Goal: Information Seeking & Learning: Learn about a topic

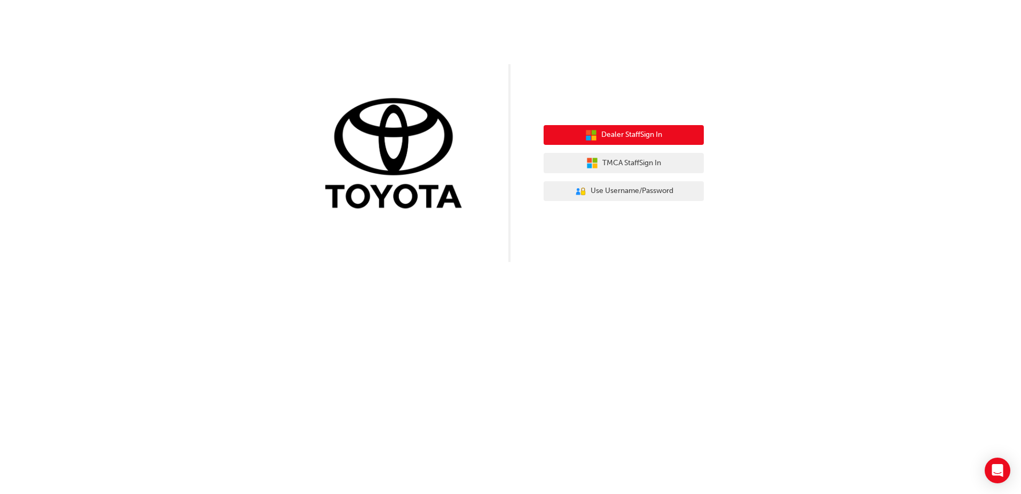
click at [628, 137] on span "Dealer Staff Sign In" at bounding box center [632, 135] width 61 height 12
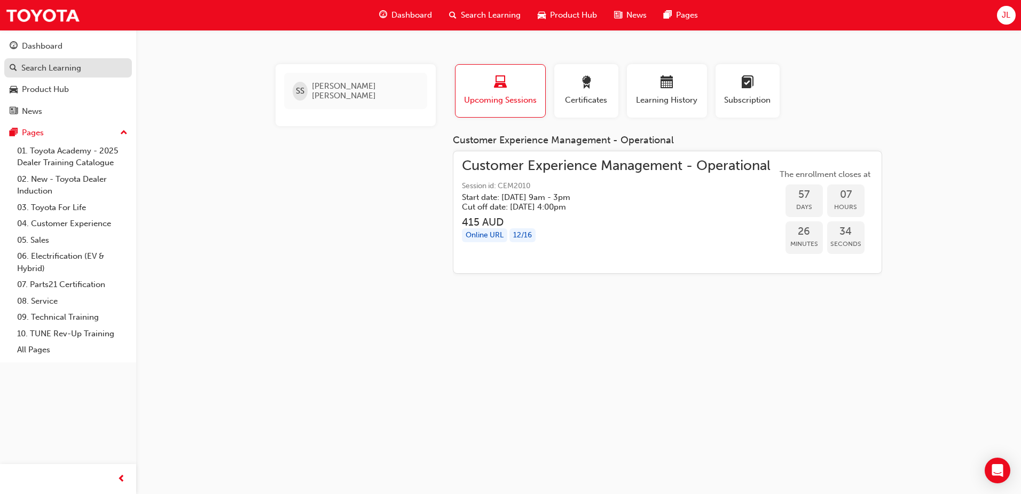
click at [66, 74] on link "Search Learning" at bounding box center [68, 68] width 128 height 20
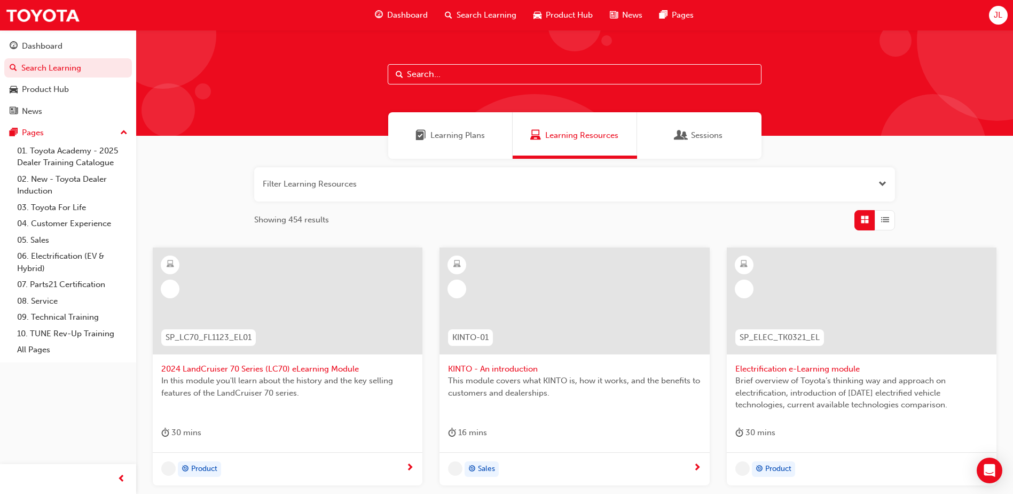
click at [451, 73] on input "text" at bounding box center [575, 74] width 374 height 20
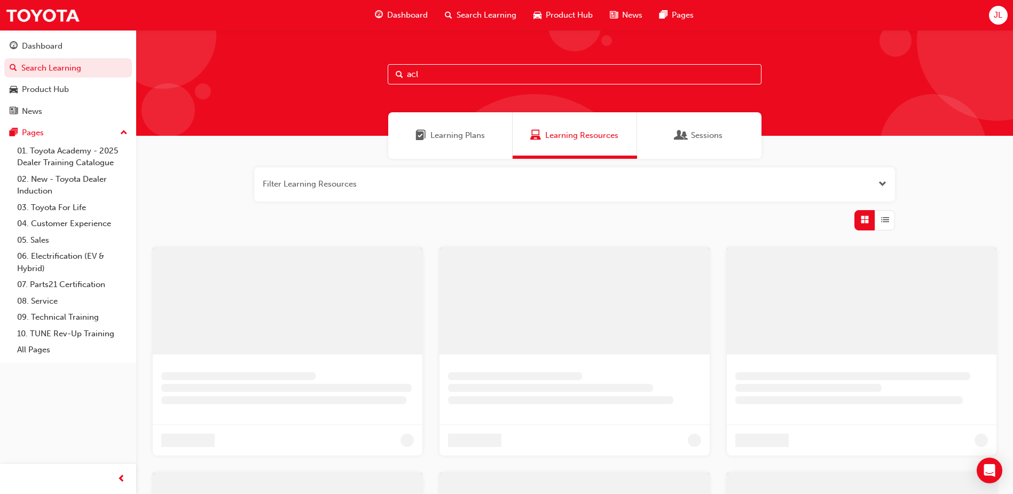
type input "acl"
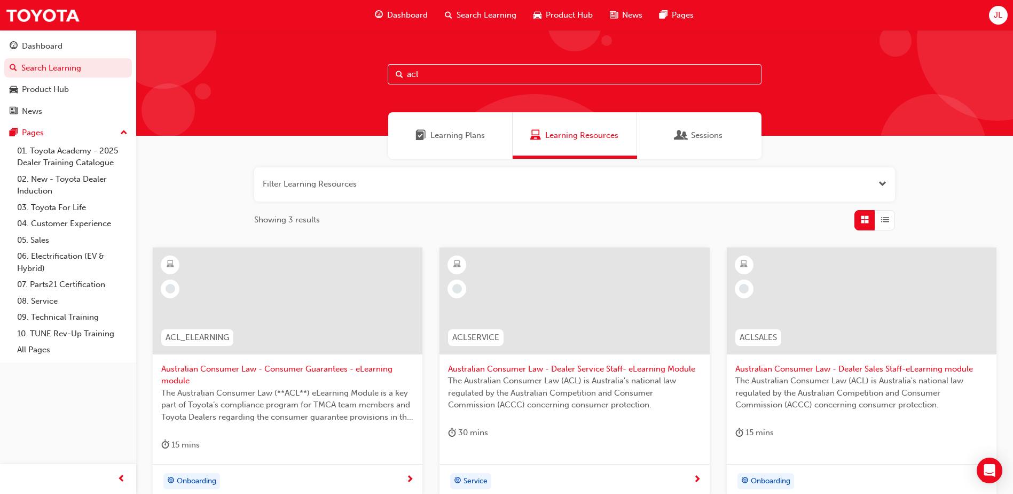
click at [357, 366] on span "Australian Consumer Law - Consumer Guarantees - eLearning module" at bounding box center [287, 375] width 253 height 24
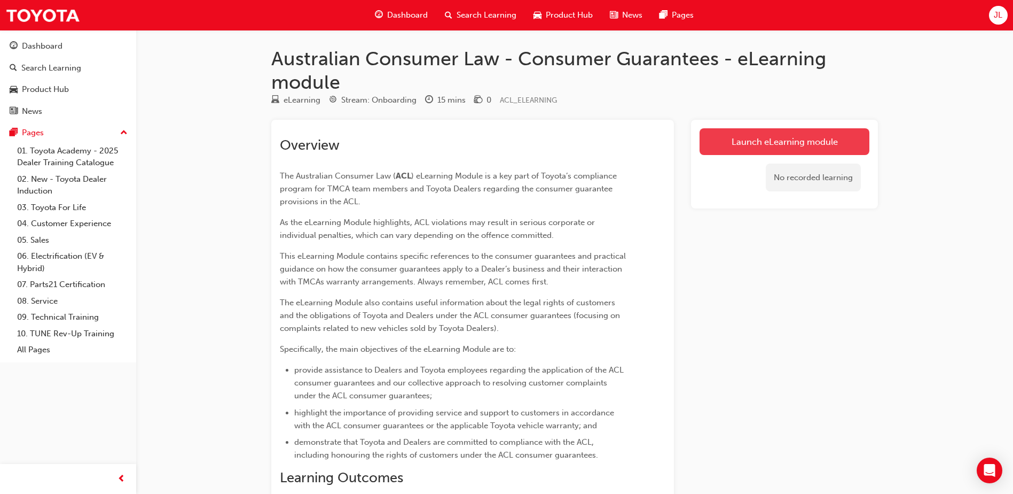
click at [771, 146] on link "Launch eLearning module" at bounding box center [785, 141] width 170 height 27
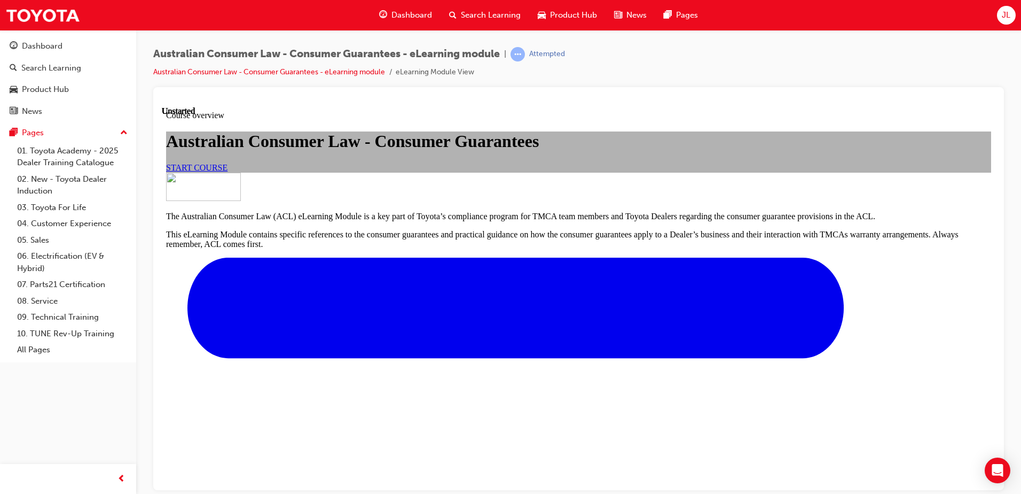
click at [228, 171] on span "START COURSE" at bounding box center [196, 166] width 61 height 9
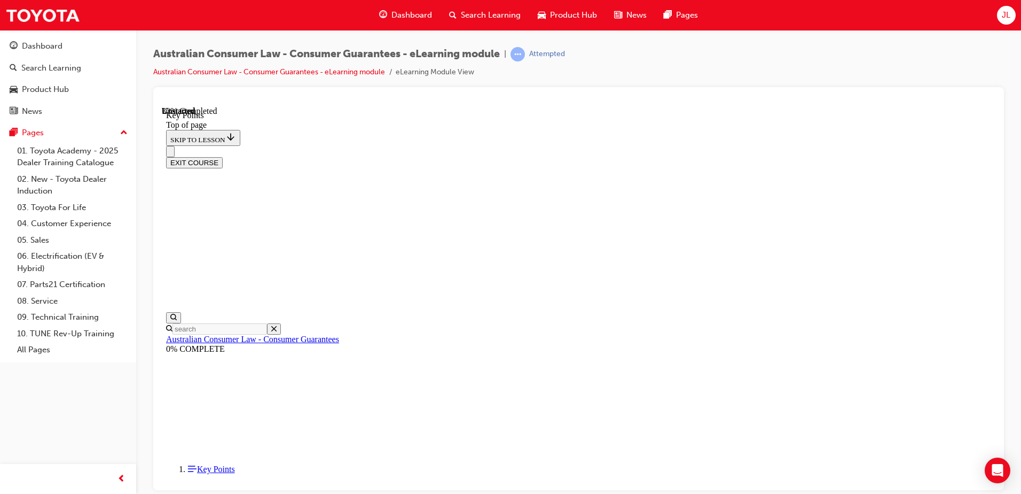
scroll to position [465, 0]
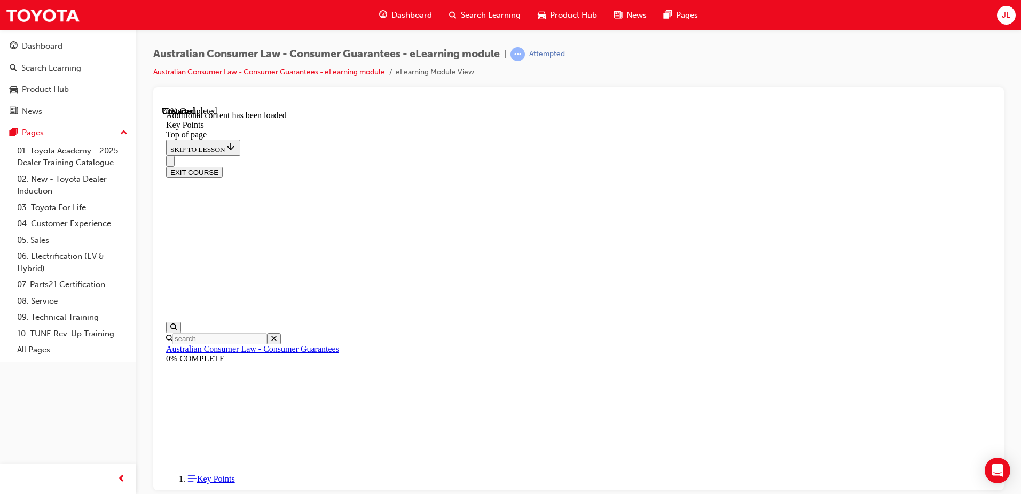
scroll to position [1379, 0]
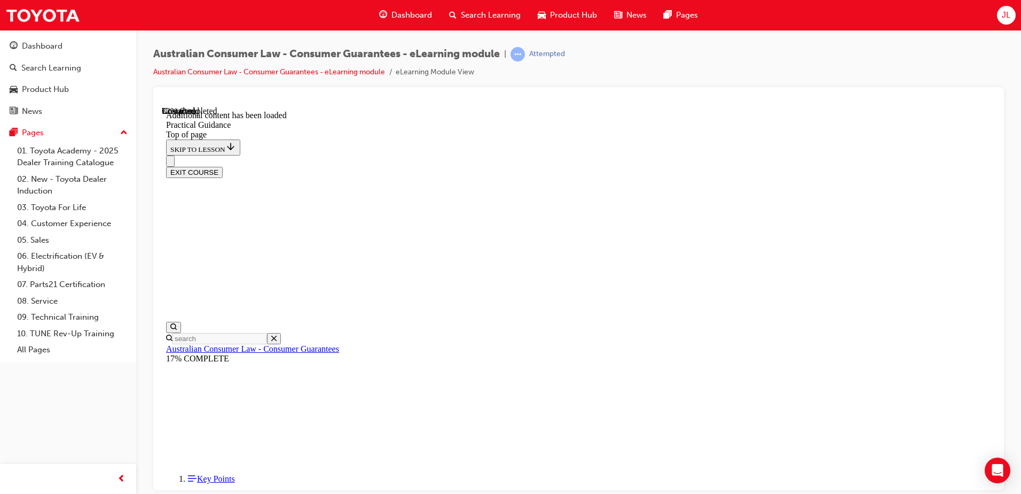
scroll to position [676, 0]
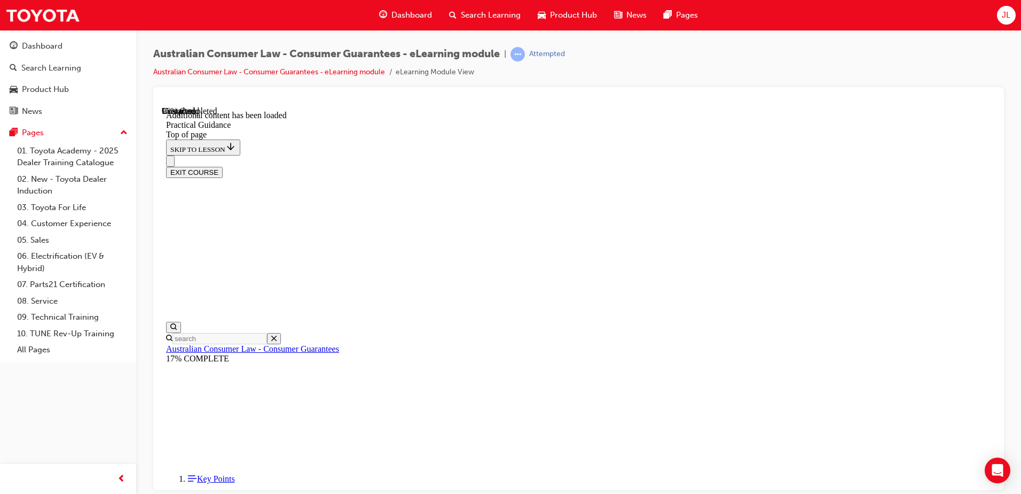
scroll to position [2867, 0]
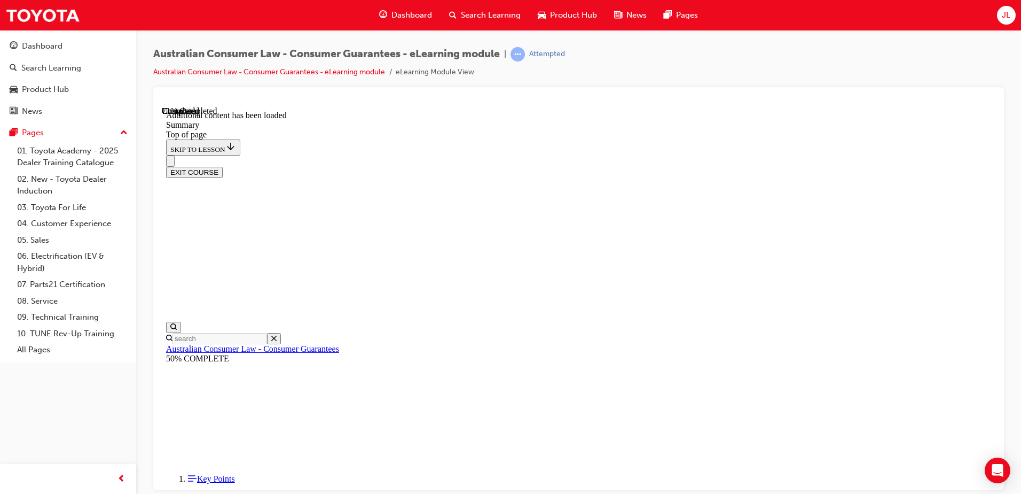
scroll to position [812, 0]
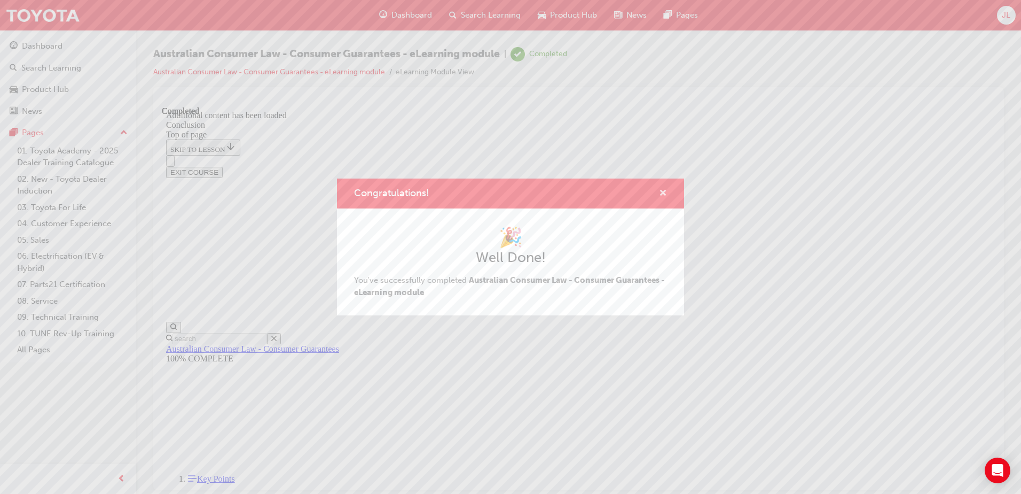
click at [660, 190] on span "cross-icon" at bounding box center [663, 194] width 8 height 10
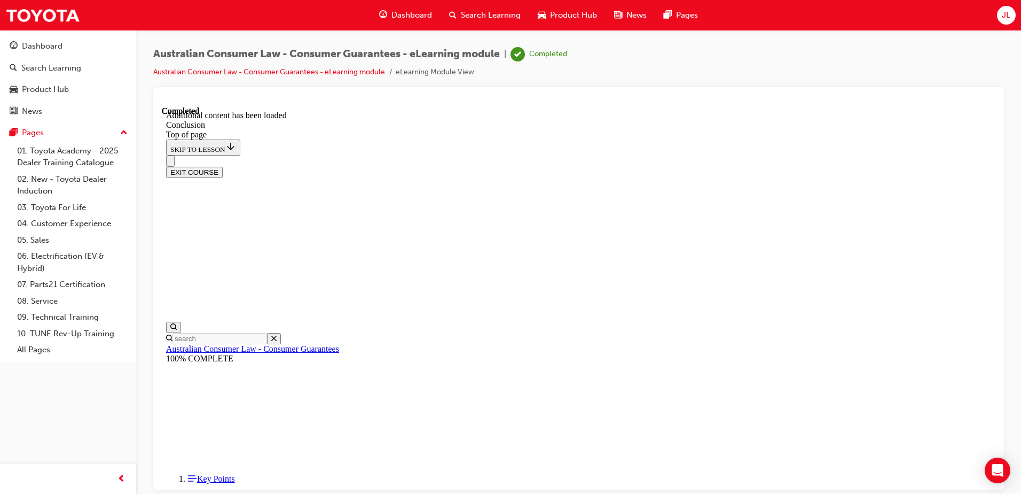
click at [223, 166] on button "EXIT COURSE" at bounding box center [194, 171] width 57 height 11
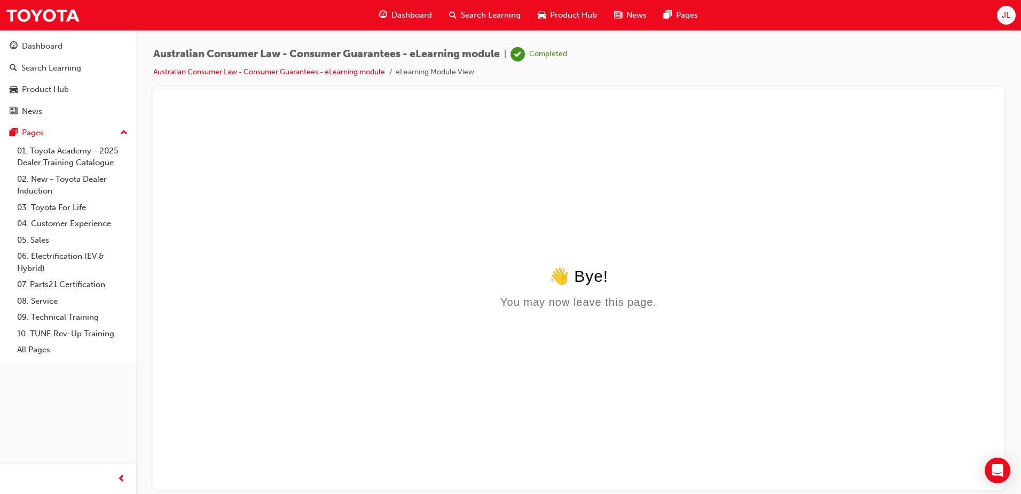
scroll to position [0, 0]
click at [61, 68] on div "Search Learning" at bounding box center [51, 68] width 60 height 12
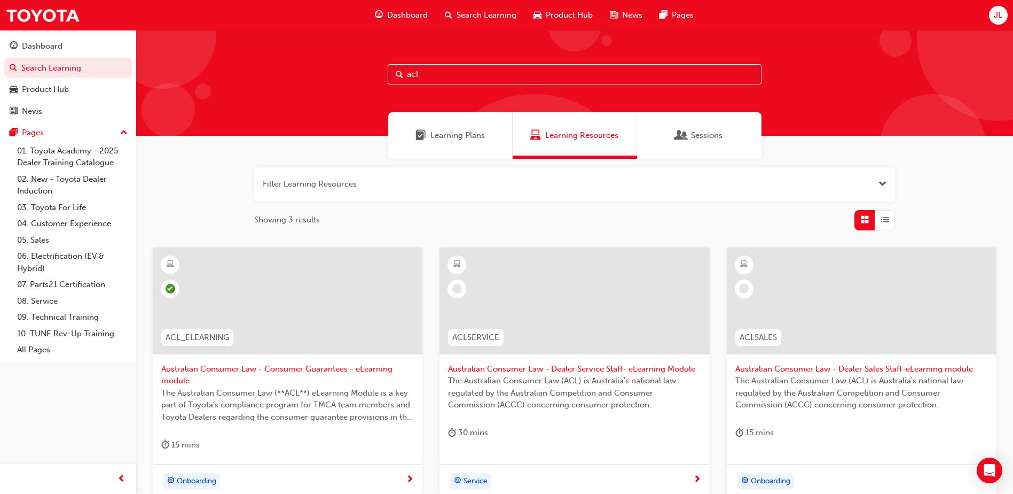
click at [570, 294] on div at bounding box center [575, 300] width 270 height 107
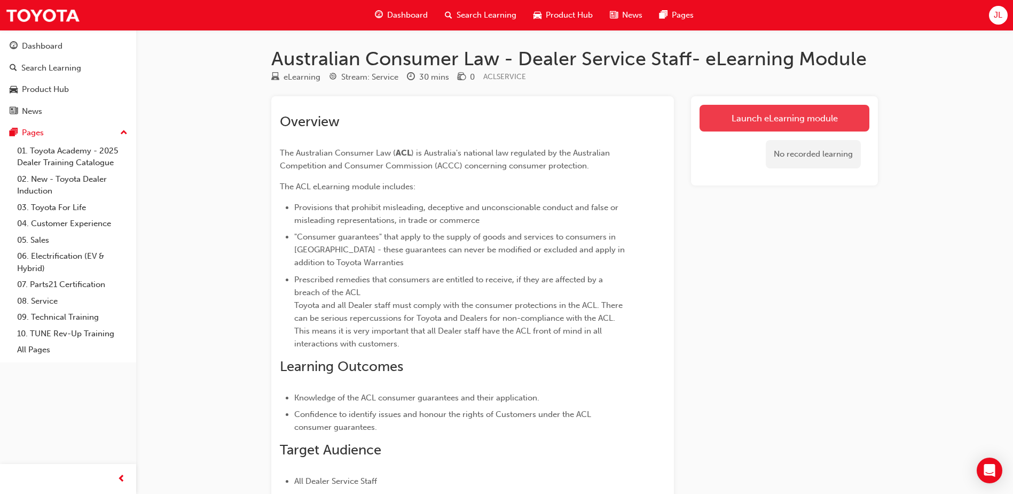
click at [749, 116] on link "Launch eLearning module" at bounding box center [785, 118] width 170 height 27
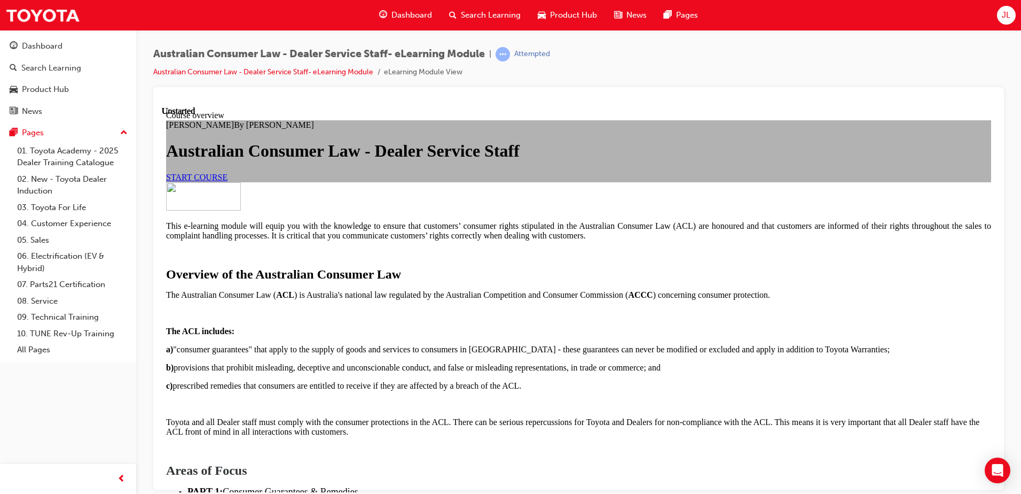
click at [228, 181] on link "START COURSE" at bounding box center [196, 176] width 61 height 9
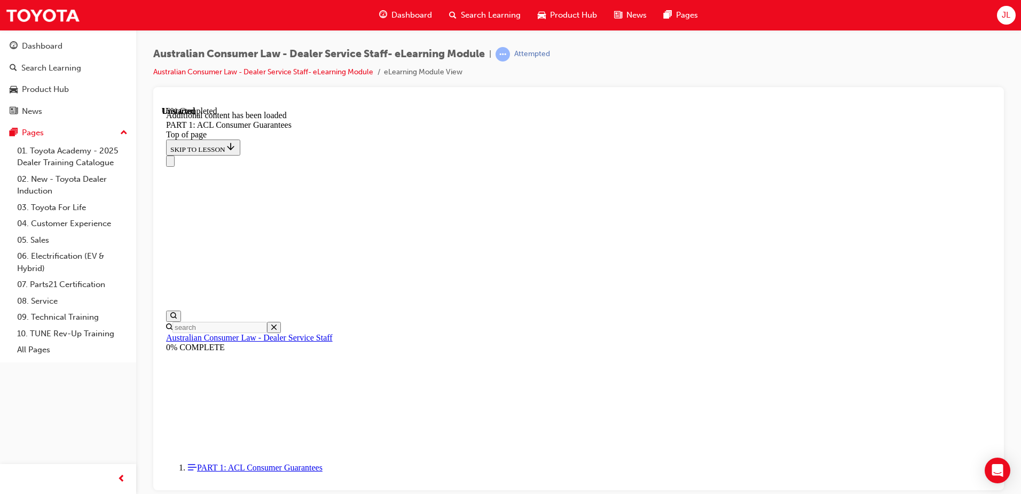
scroll to position [2041, 0]
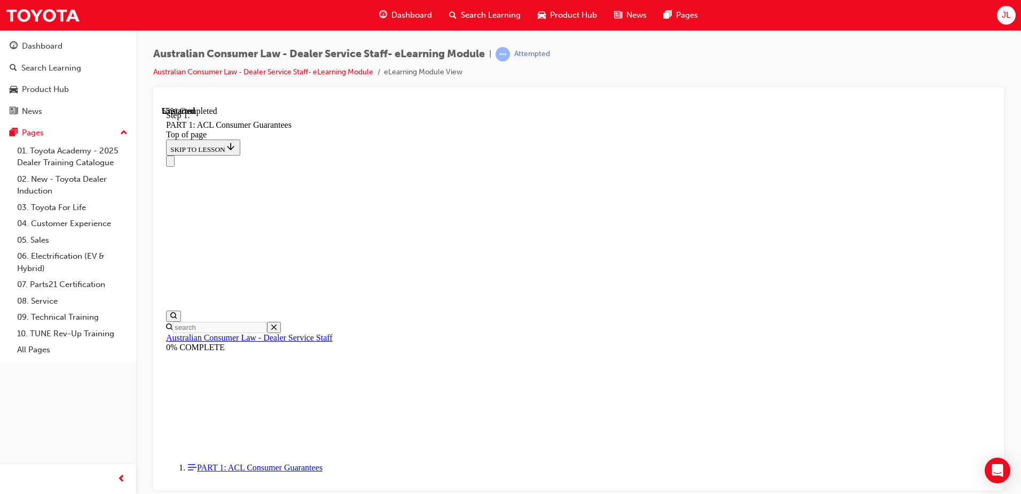
scroll to position [4785, 0]
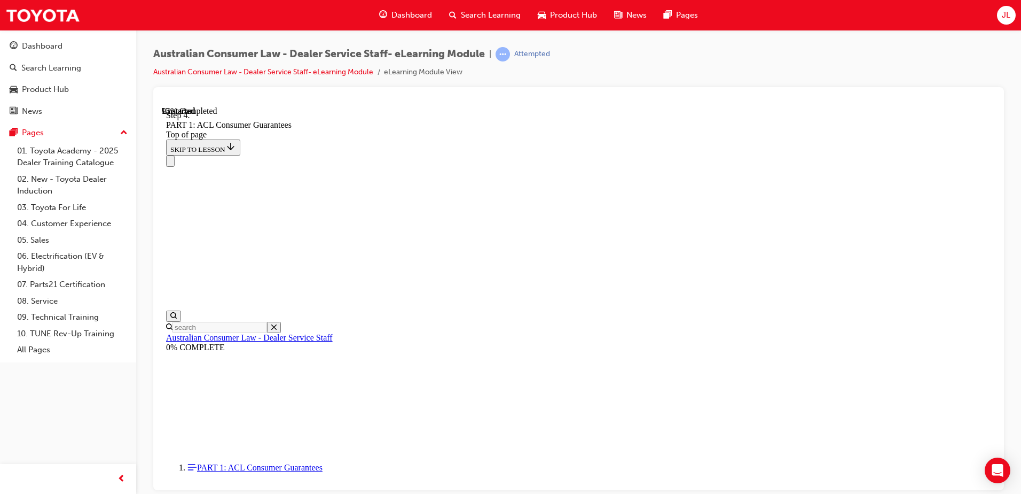
drag, startPoint x: 604, startPoint y: 418, endPoint x: 647, endPoint y: 416, distance: 43.3
drag, startPoint x: 694, startPoint y: 164, endPoint x: 634, endPoint y: 225, distance: 85.8
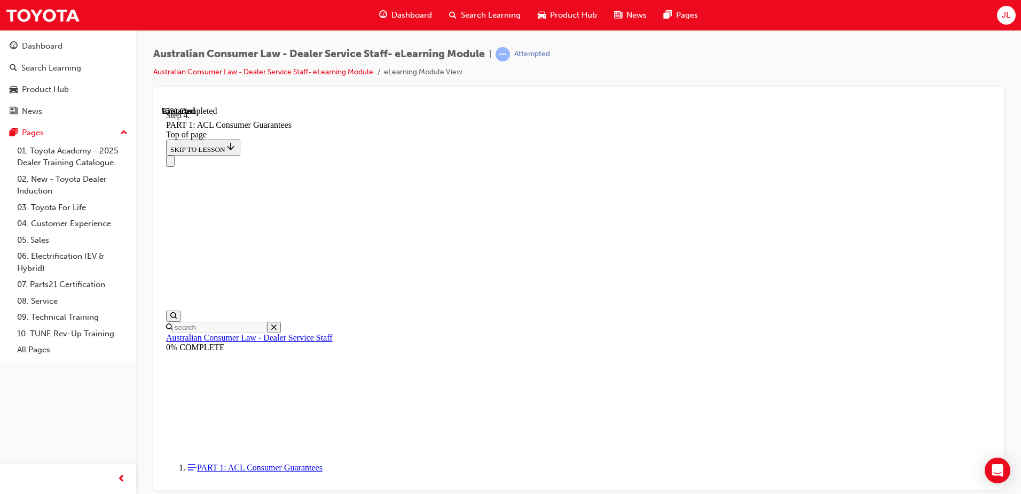
drag, startPoint x: 599, startPoint y: 234, endPoint x: 636, endPoint y: 168, distance: 75.8
drag, startPoint x: 598, startPoint y: 232, endPoint x: 638, endPoint y: 232, distance: 40.1
drag, startPoint x: 592, startPoint y: 275, endPoint x: 641, endPoint y: 279, distance: 48.3
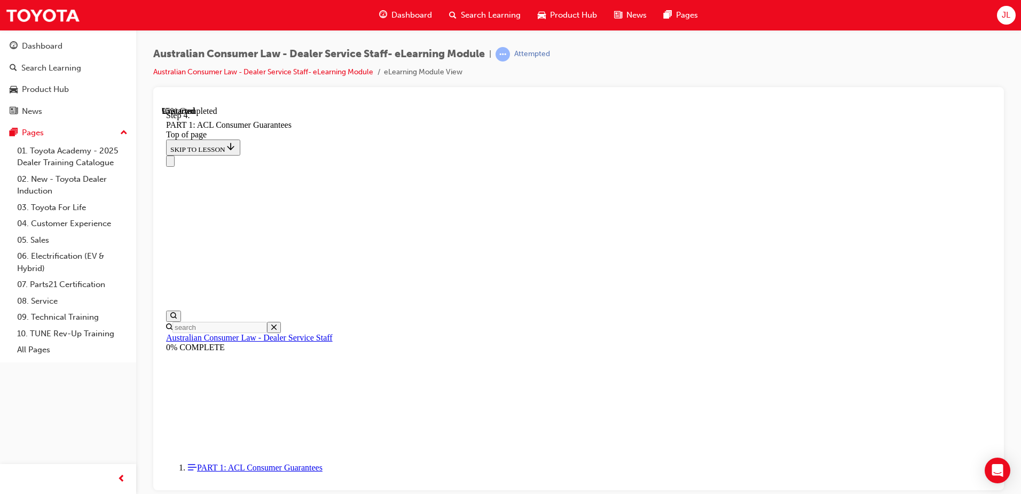
drag, startPoint x: 615, startPoint y: 342, endPoint x: 647, endPoint y: 342, distance: 32.1
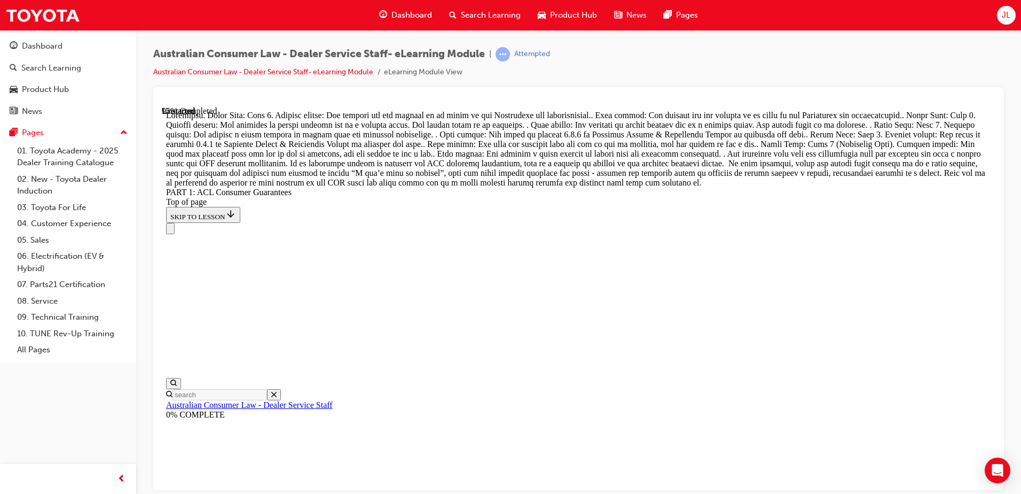
scroll to position [11767, 0]
drag, startPoint x: 588, startPoint y: 446, endPoint x: 631, endPoint y: 193, distance: 256.3
drag, startPoint x: 604, startPoint y: 266, endPoint x: 641, endPoint y: 262, distance: 36.5
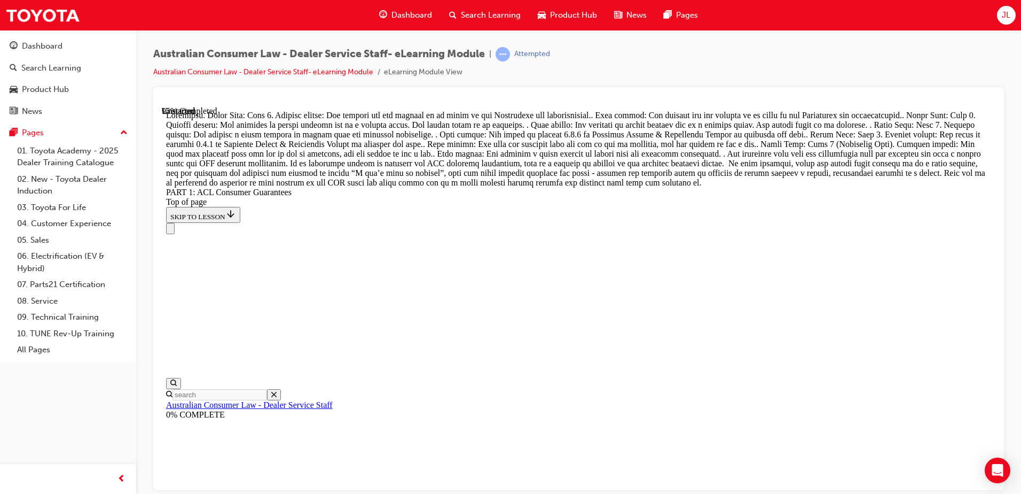
drag, startPoint x: 591, startPoint y: 449, endPoint x: 592, endPoint y: 436, distance: 12.3
drag, startPoint x: 587, startPoint y: 392, endPoint x: 626, endPoint y: 326, distance: 76.9
drag, startPoint x: 587, startPoint y: 443, endPoint x: 625, endPoint y: 384, distance: 70.4
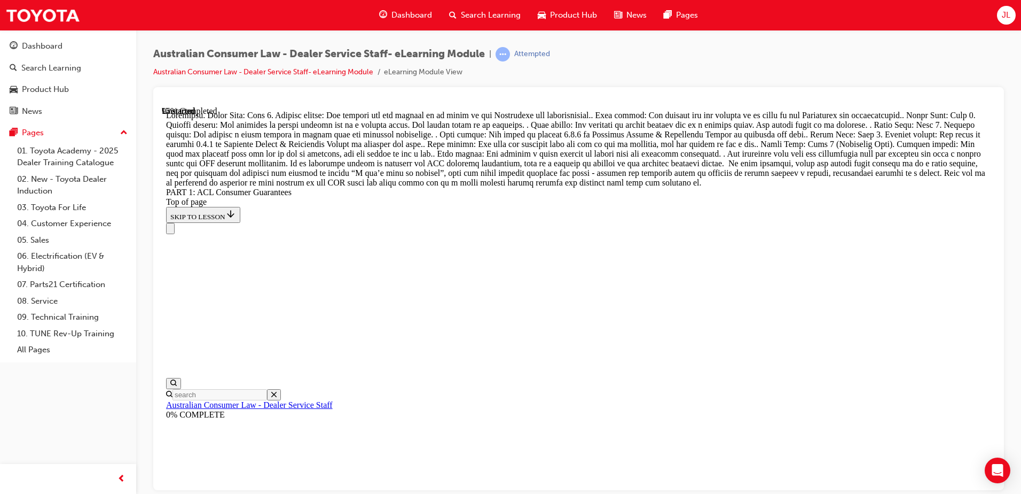
drag, startPoint x: 571, startPoint y: 434, endPoint x: 598, endPoint y: 429, distance: 27.8
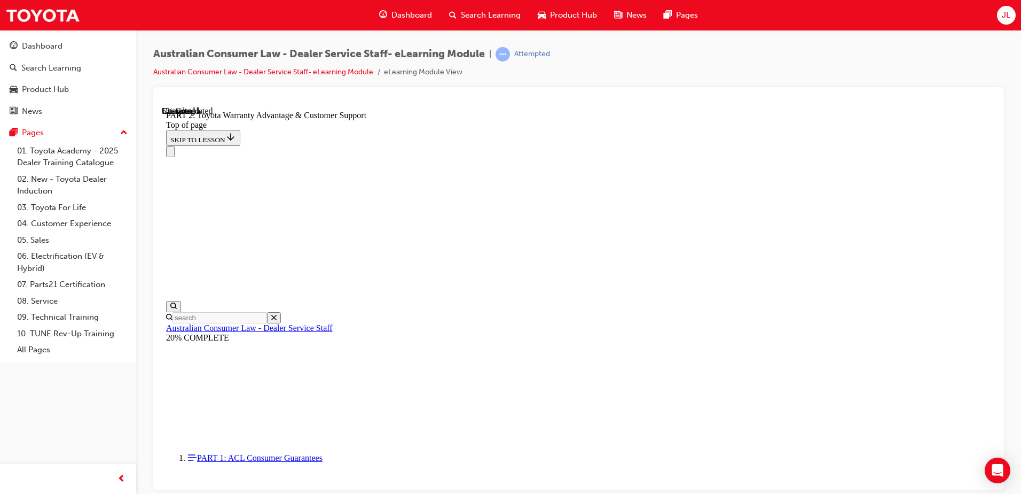
scroll to position [674, 0]
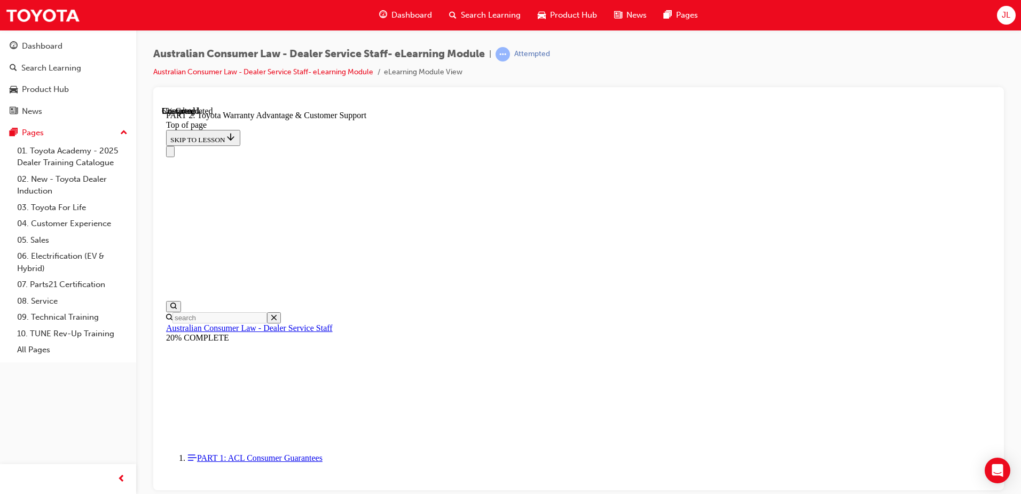
scroll to position [728, 0]
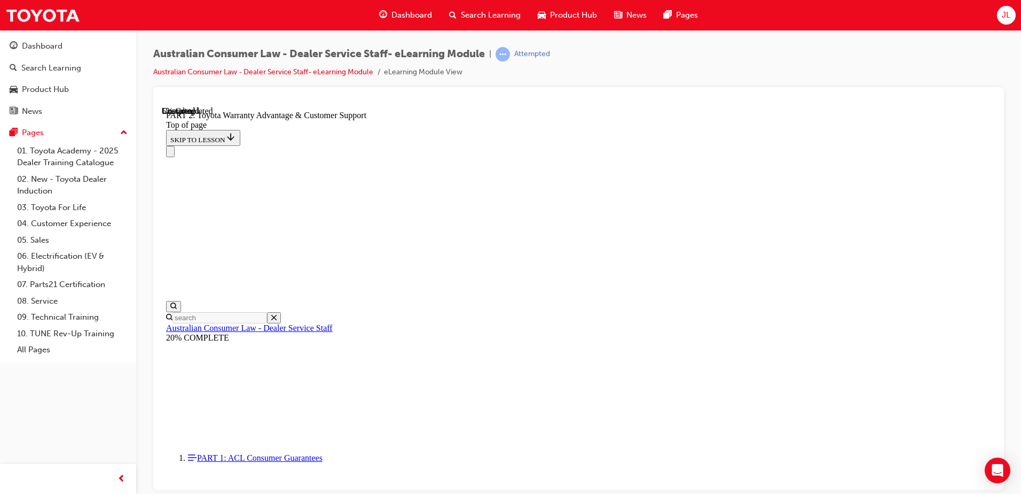
click button "CONTINUE"
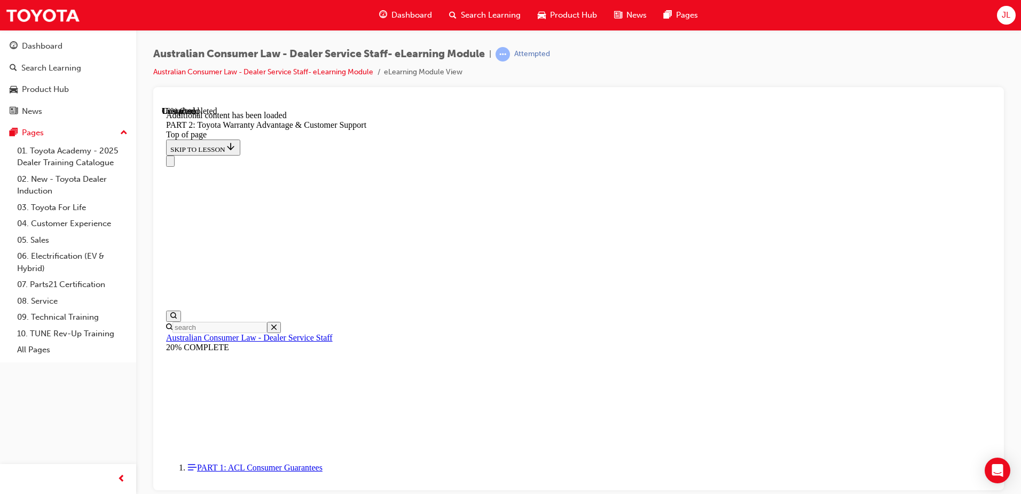
scroll to position [1074, 0]
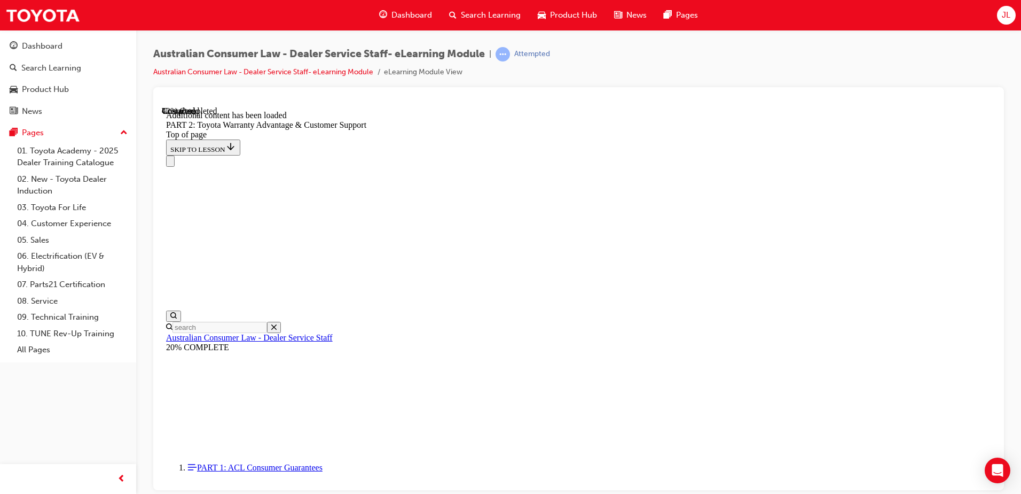
scroll to position [1886, 0]
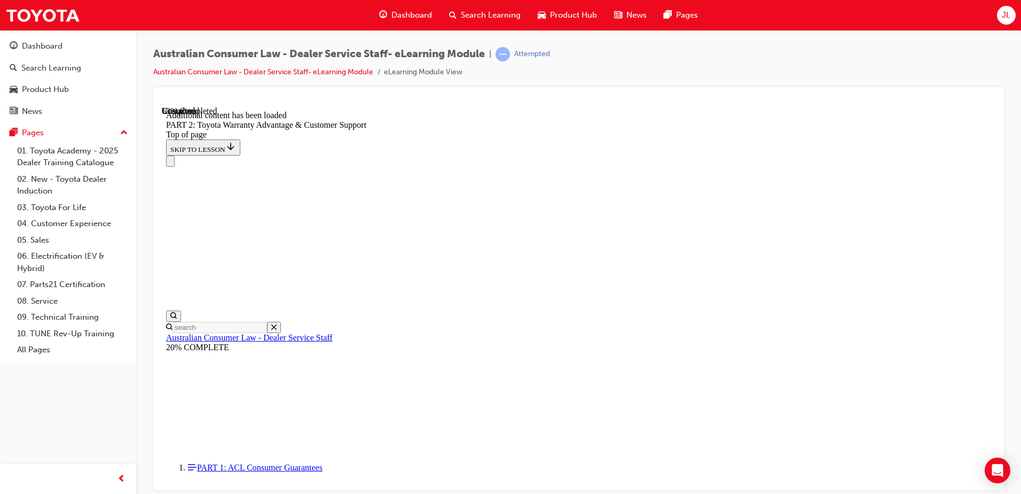
scroll to position [2494, 0]
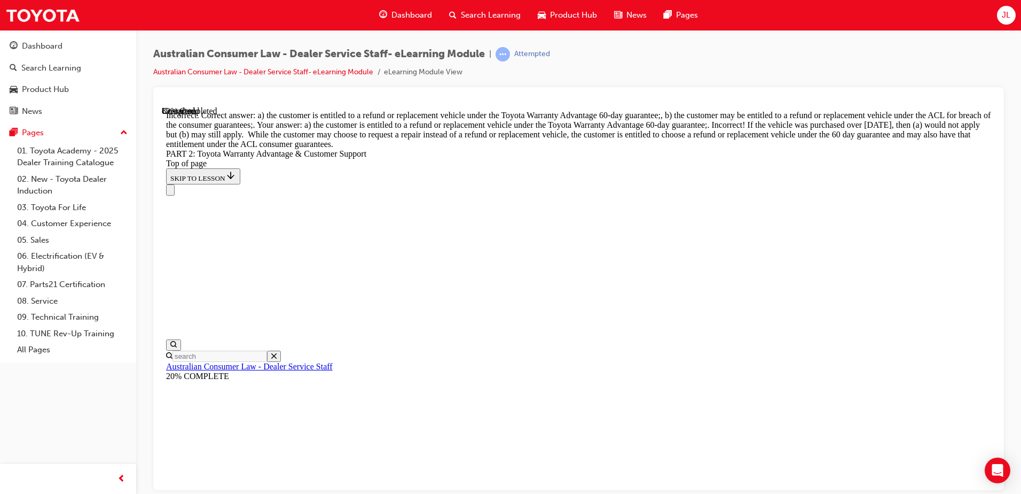
scroll to position [4038, 0]
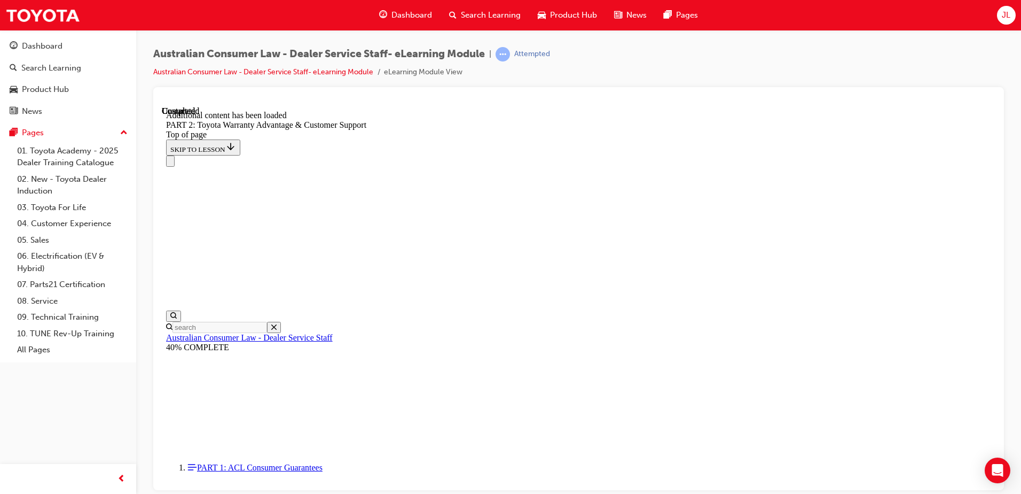
scroll to position [4447, 0]
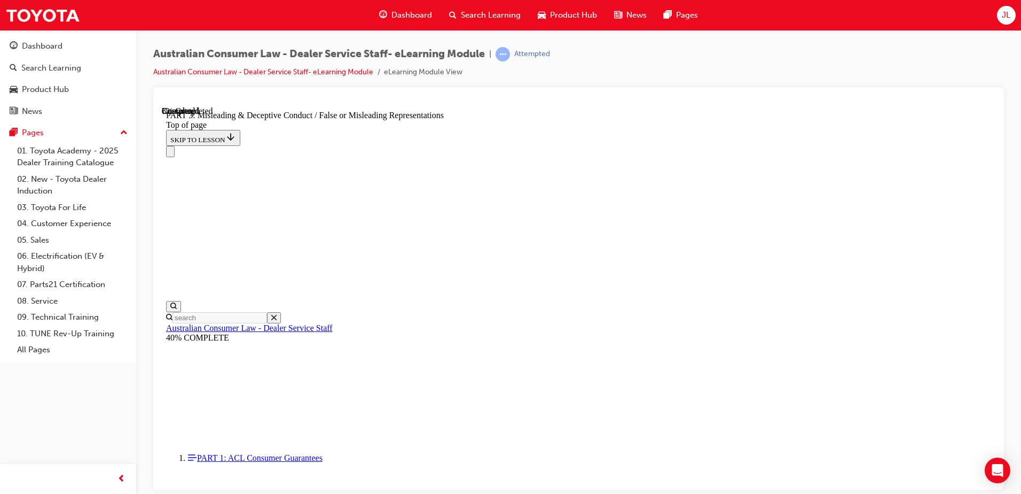
scroll to position [621, 0]
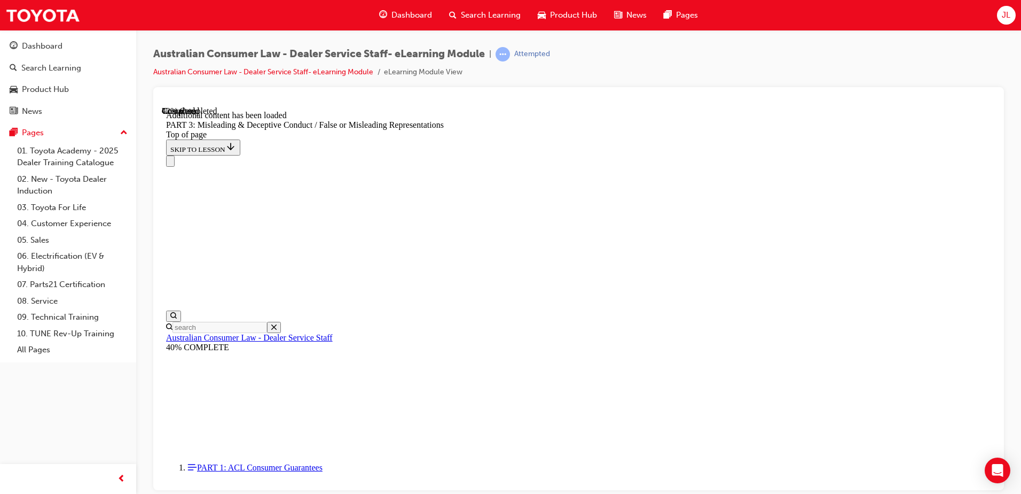
scroll to position [2382, 0]
drag, startPoint x: 495, startPoint y: 455, endPoint x: 534, endPoint y: 456, distance: 38.5
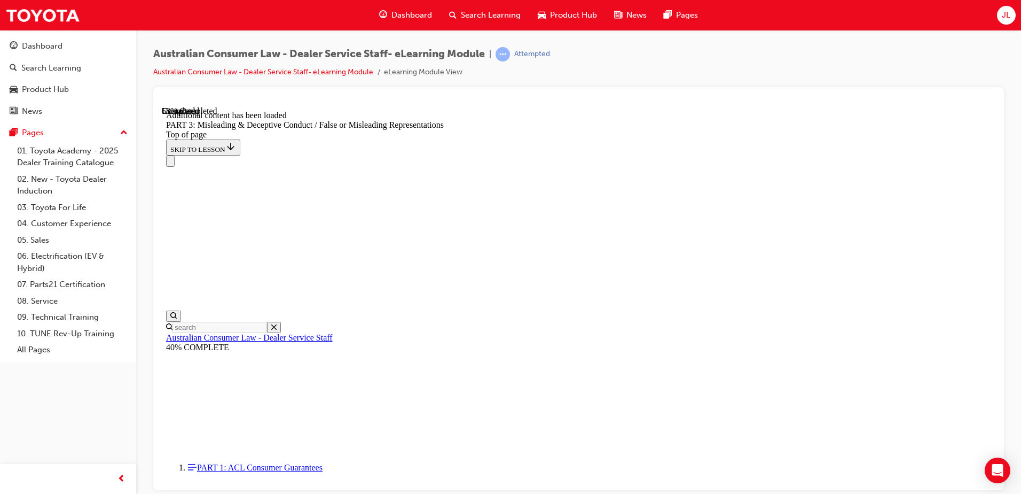
scroll to position [3097, 0]
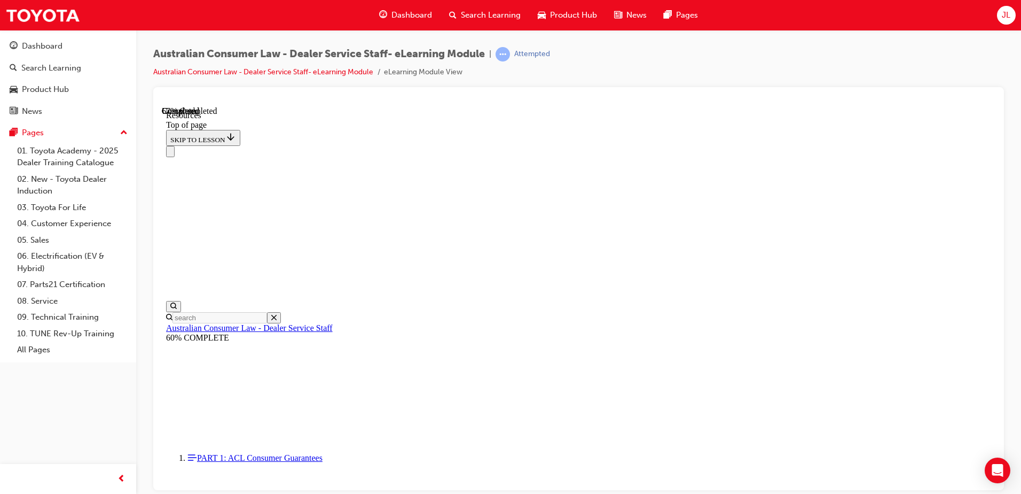
scroll to position [509, 0]
